Goal: Find specific page/section: Find specific page/section

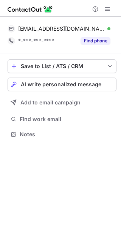
scroll to position [129, 121]
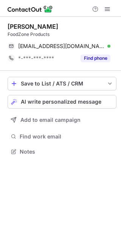
scroll to position [146, 121]
